Goal: Task Accomplishment & Management: Manage account settings

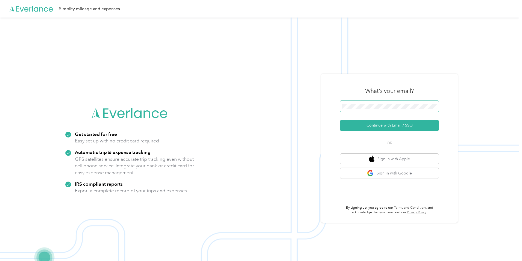
click at [364, 109] on span at bounding box center [389, 105] width 98 height 11
click at [380, 127] on button "Continue with Email / SSO" at bounding box center [389, 125] width 98 height 11
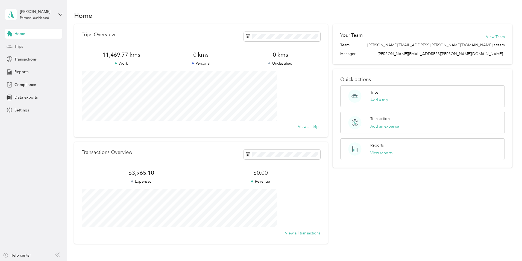
click at [22, 46] on span "Trips" at bounding box center [18, 46] width 8 height 6
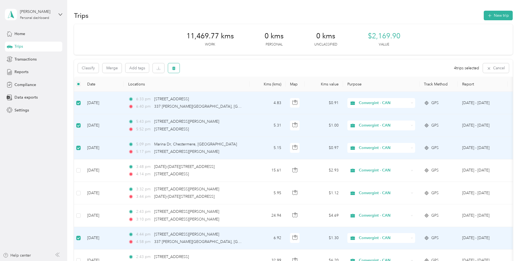
click at [176, 68] on icon "button" at bounding box center [173, 68] width 3 height 4
click at [247, 91] on button "Yes" at bounding box center [251, 90] width 11 height 9
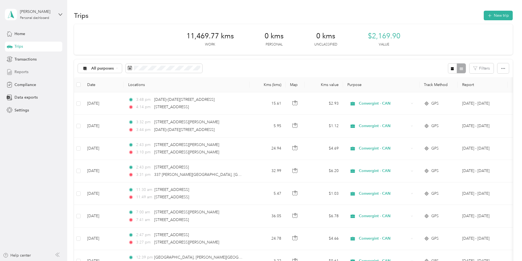
click at [23, 73] on span "Reports" at bounding box center [21, 72] width 14 height 6
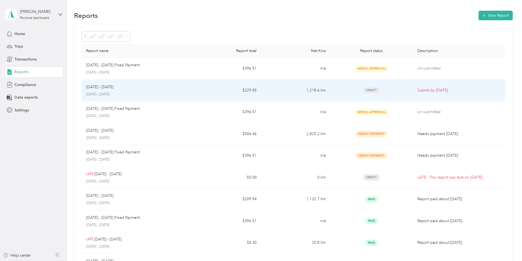
click at [418, 92] on p "Submit by Sep. 4, 2025" at bounding box center [459, 90] width 83 height 6
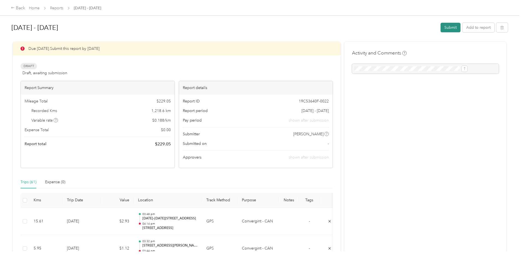
click at [441, 26] on button "Submit" at bounding box center [451, 28] width 20 height 10
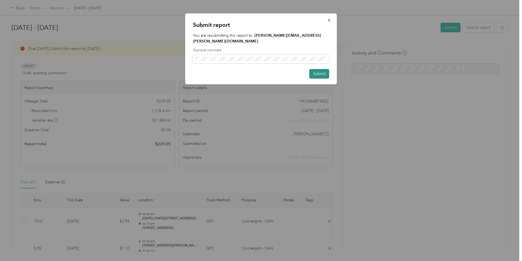
click at [318, 69] on button "Submit" at bounding box center [320, 74] width 20 height 10
